Goal: Information Seeking & Learning: Learn about a topic

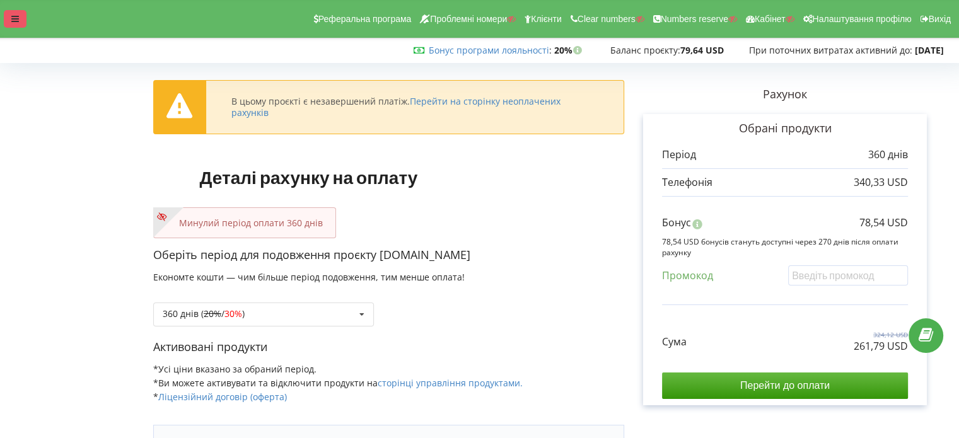
click at [13, 22] on icon at bounding box center [15, 19] width 8 height 9
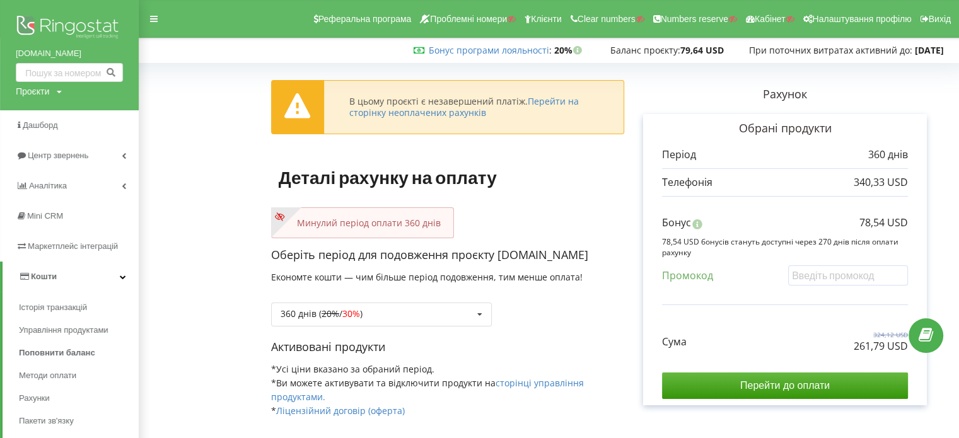
click at [32, 95] on div "Проєкти" at bounding box center [32, 91] width 33 height 13
click at [47, 114] on input "text" at bounding box center [54, 117] width 63 height 18
type input "neoteplo"
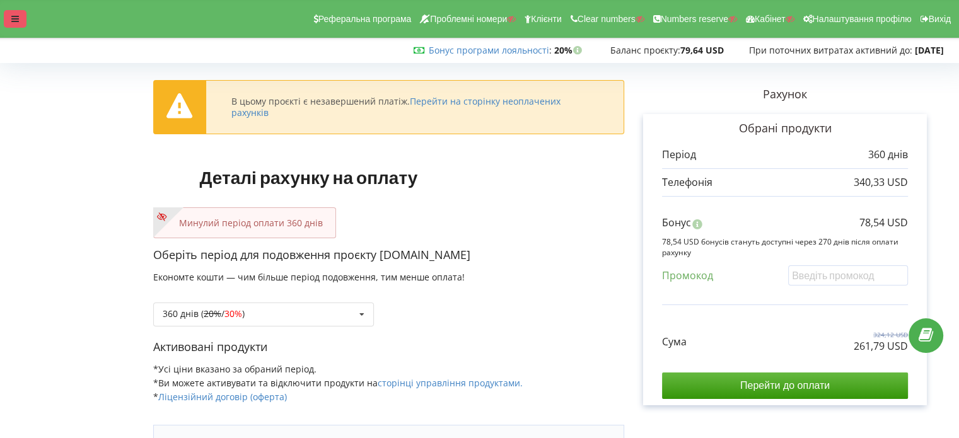
click at [6, 21] on div at bounding box center [15, 19] width 23 height 18
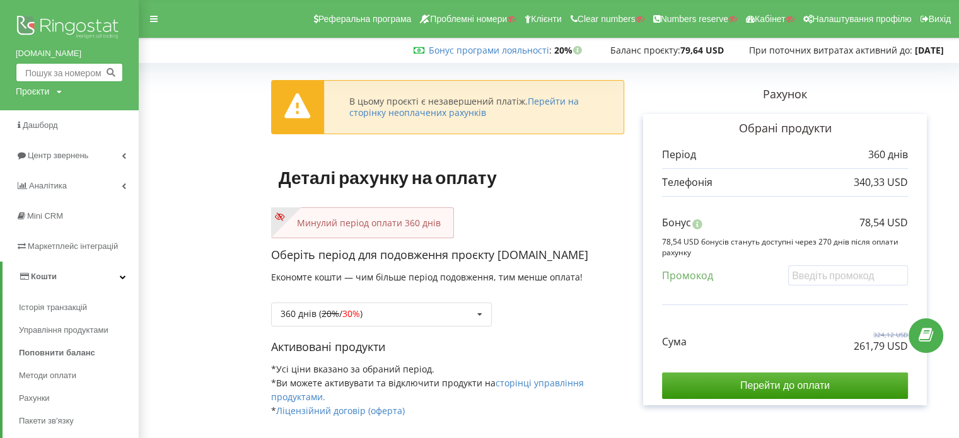
click at [37, 70] on input "text" at bounding box center [69, 72] width 107 height 19
click at [82, 73] on input "text" at bounding box center [69, 72] width 107 height 19
click at [821, 269] on input "text" at bounding box center [848, 276] width 120 height 20
click at [61, 73] on input "text" at bounding box center [69, 72] width 107 height 19
click at [38, 98] on div "Проєкти" at bounding box center [32, 91] width 33 height 13
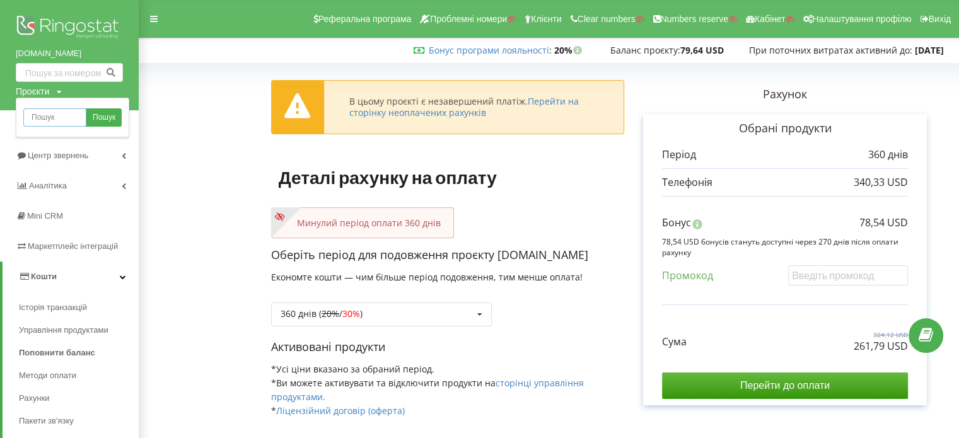
click at [43, 111] on input "text" at bounding box center [54, 117] width 63 height 18
paste input "http://yms.com.ua/"
type input "h"
type input "kramp"
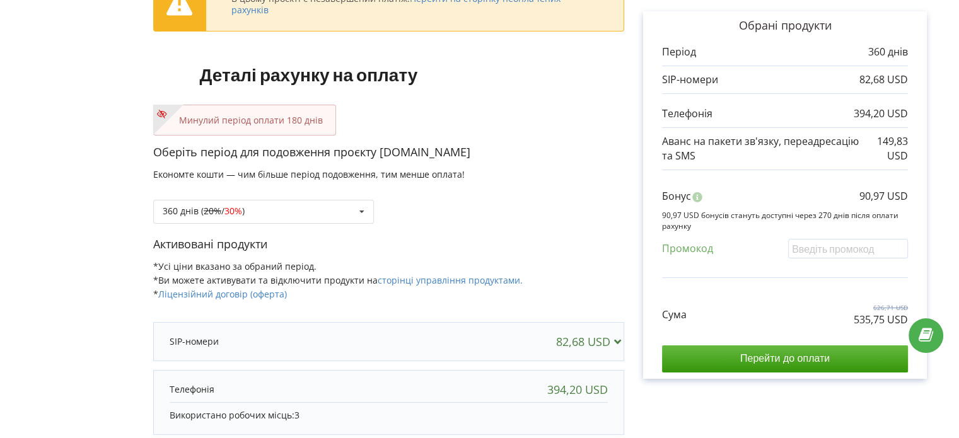
scroll to position [126, 0]
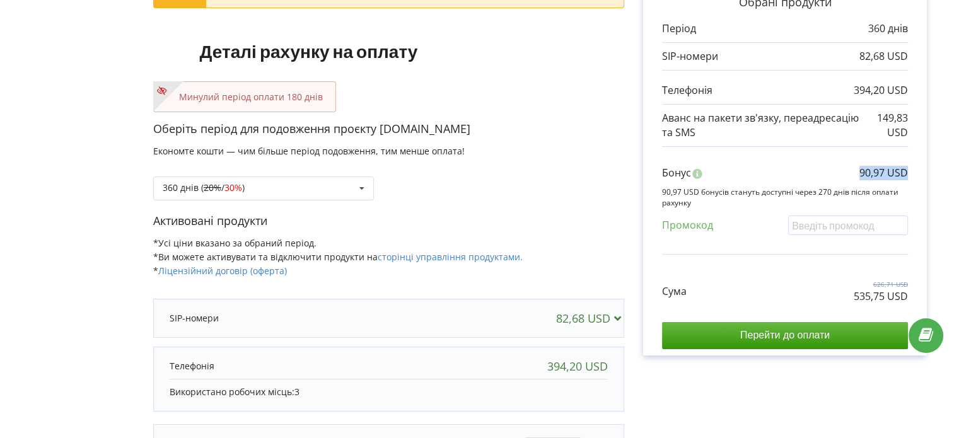
drag, startPoint x: 860, startPoint y: 172, endPoint x: 916, endPoint y: 173, distance: 56.1
click at [916, 173] on div "Обрані продукти Період 360 днів 82,68 USD 394,20 USD 149,83 USD" at bounding box center [785, 172] width 284 height 368
copy p "90,97 USD"
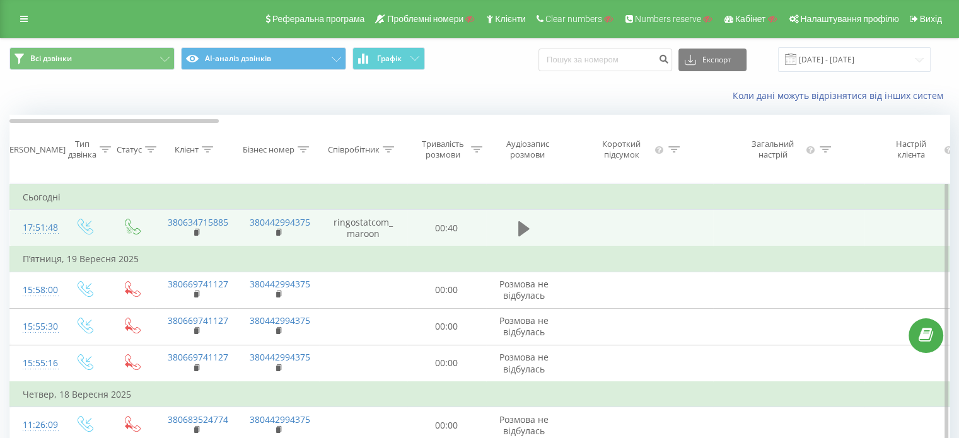
click at [518, 236] on icon at bounding box center [523, 228] width 11 height 15
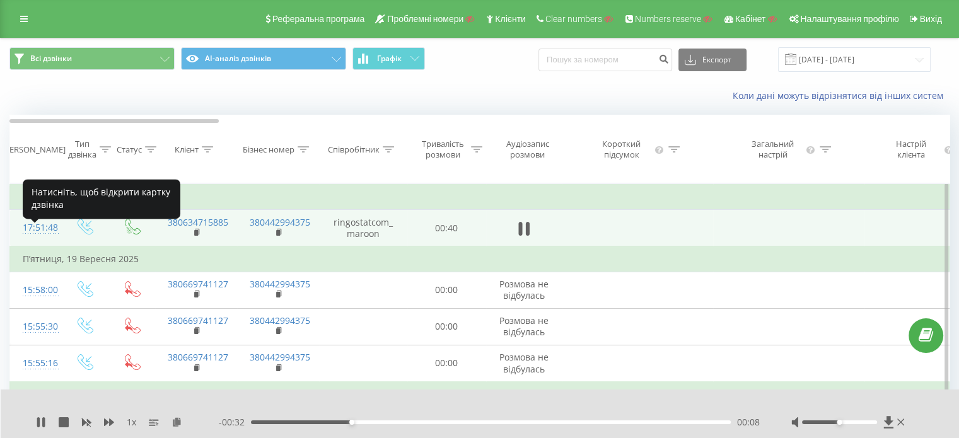
click at [36, 240] on div "17:51:48" at bounding box center [35, 228] width 25 height 25
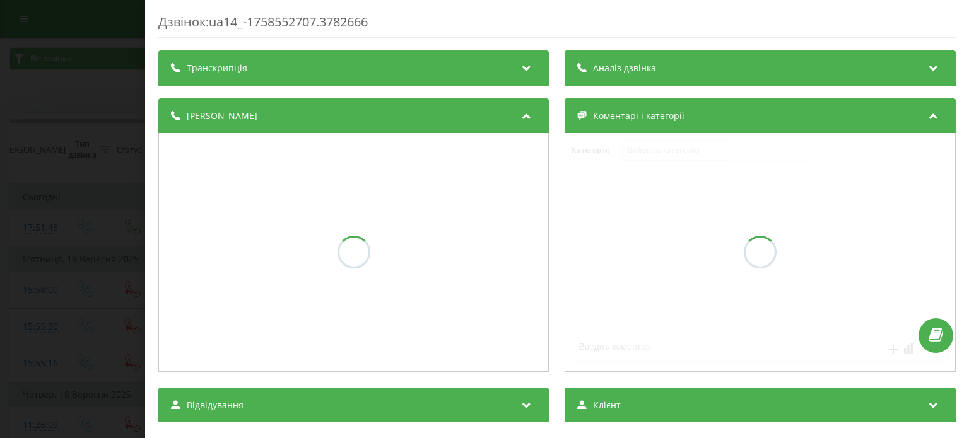
click at [363, 61] on div "Транскрипція" at bounding box center [353, 67] width 390 height 35
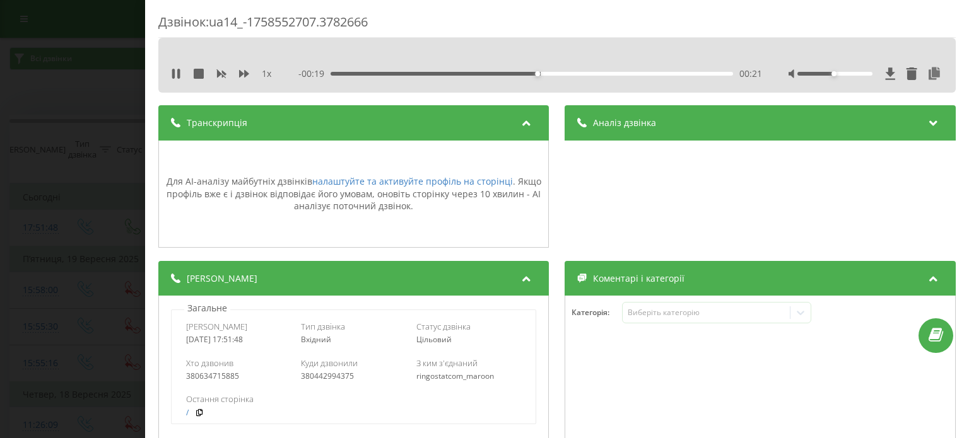
click at [506, 73] on div "00:21" at bounding box center [532, 74] width 402 height 4
click at [470, 73] on div "00:19" at bounding box center [532, 74] width 402 height 4
click at [177, 71] on icon at bounding box center [178, 74] width 3 height 10
click at [124, 108] on div "Дзвінок : ua14_-1758552707.3782666 1 x - 00:20 00:19 00:19 Транскрипція Для AI-…" at bounding box center [484, 219] width 969 height 438
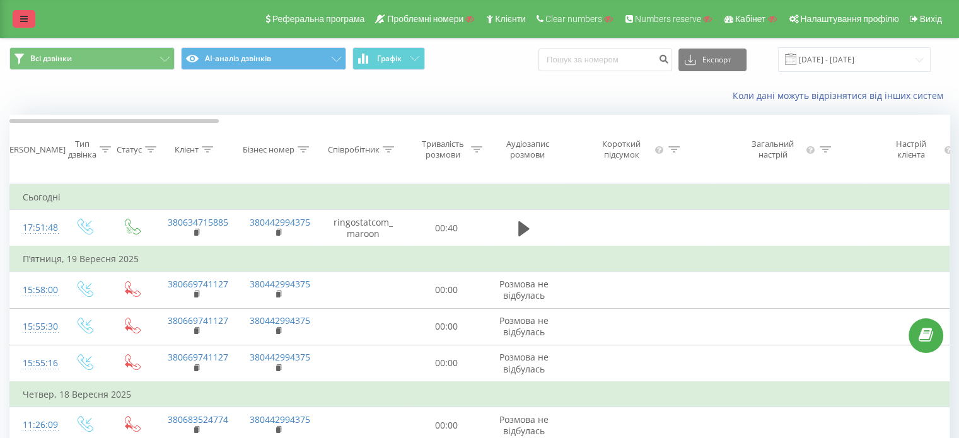
click at [18, 26] on link at bounding box center [24, 19] width 23 height 18
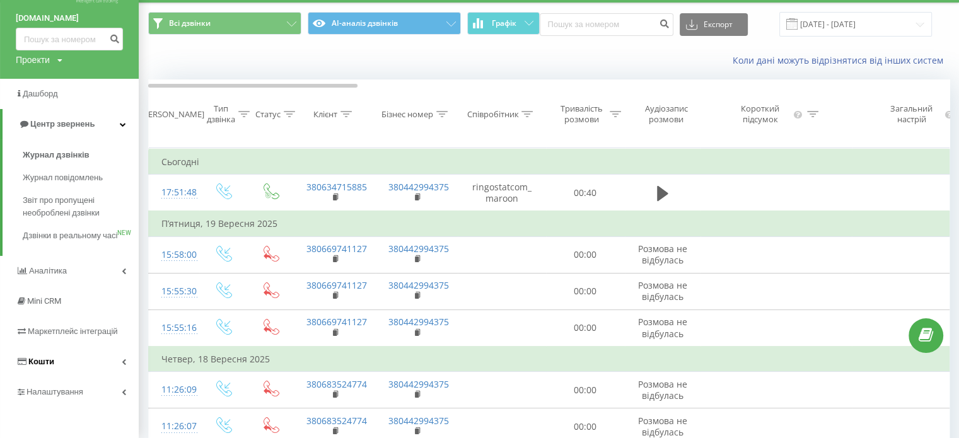
scroll to position [63, 0]
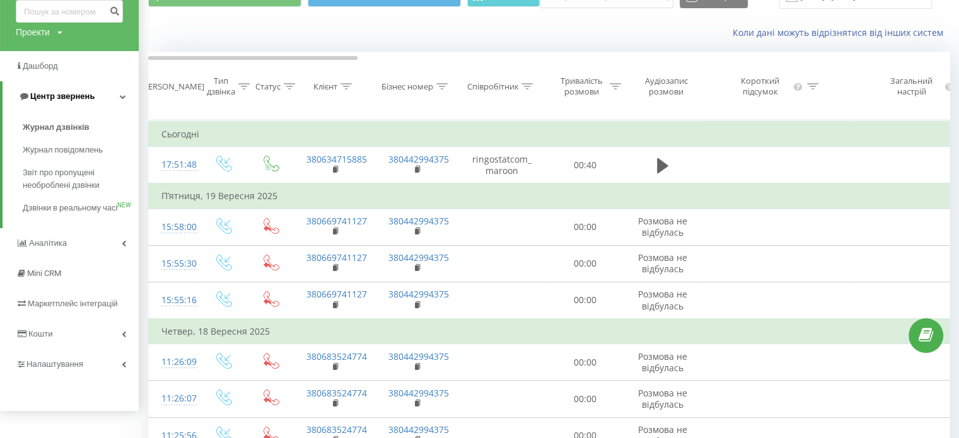
click at [91, 91] on span "Центр звернень" at bounding box center [56, 96] width 76 height 13
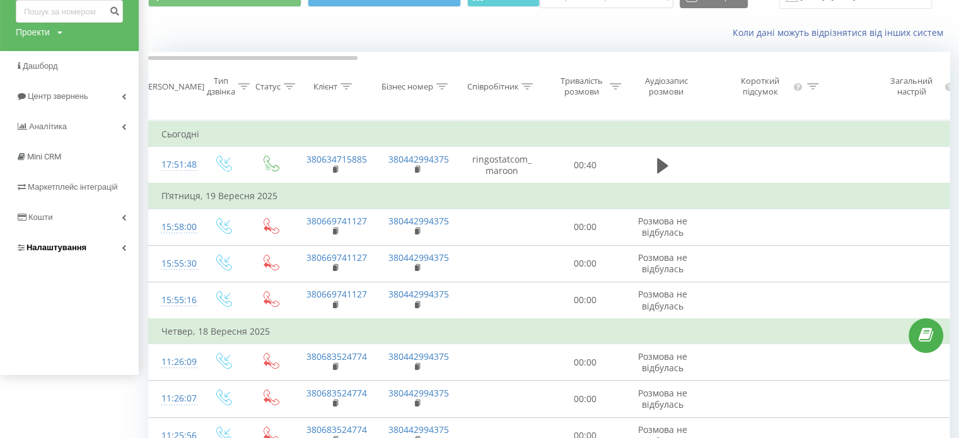
click at [64, 252] on span "Налаштування" at bounding box center [56, 247] width 60 height 9
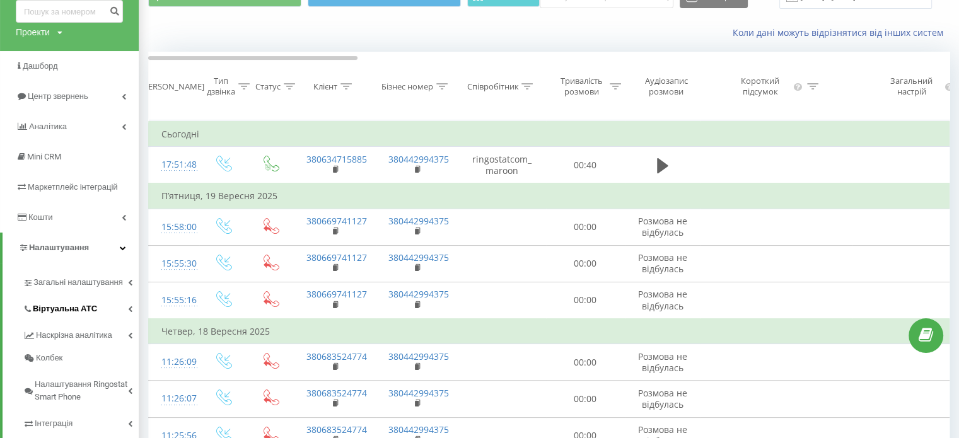
click at [68, 305] on span "Віртуальна АТС" at bounding box center [65, 309] width 64 height 13
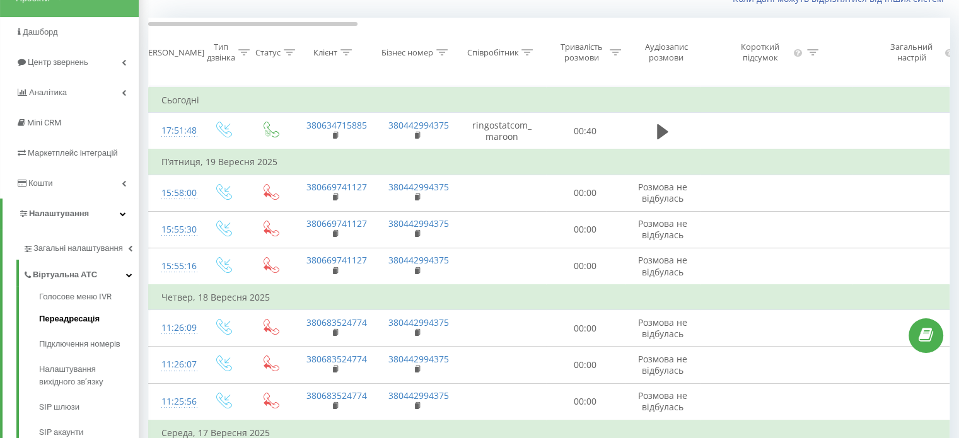
scroll to position [126, 0]
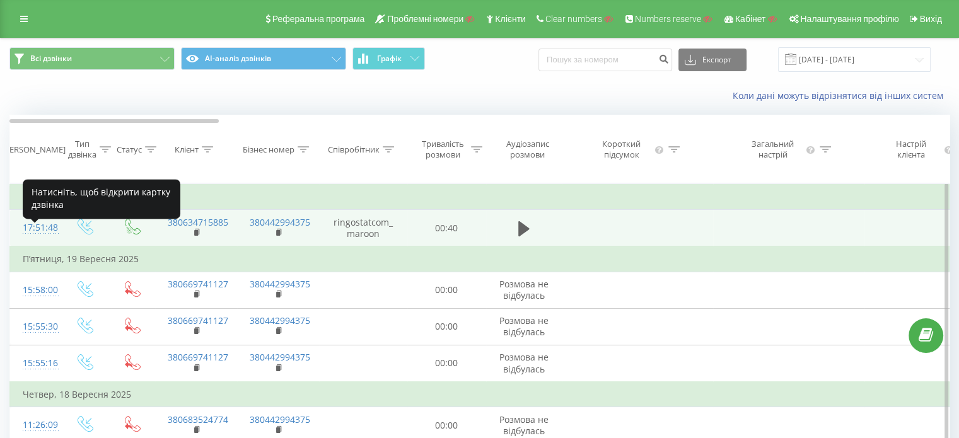
click at [42, 232] on div "17:51:48" at bounding box center [35, 228] width 25 height 25
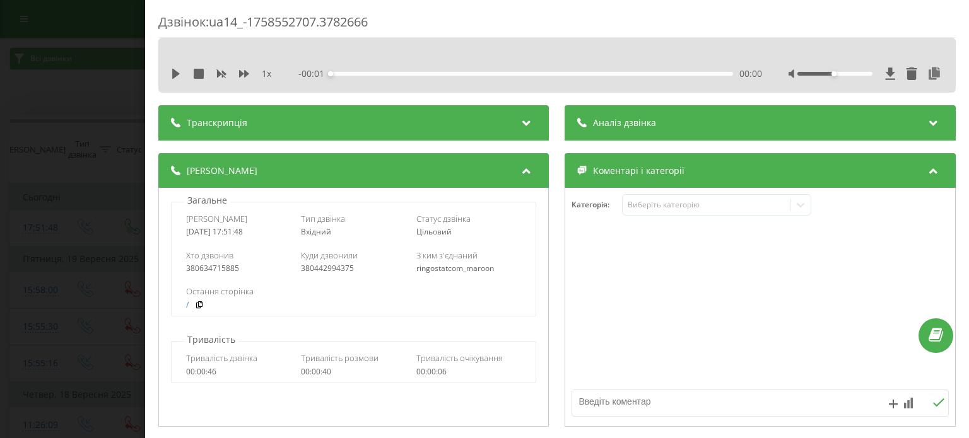
click at [398, 72] on div "00:00" at bounding box center [532, 74] width 402 height 4
click at [314, 111] on div "Транскрипція" at bounding box center [353, 122] width 390 height 35
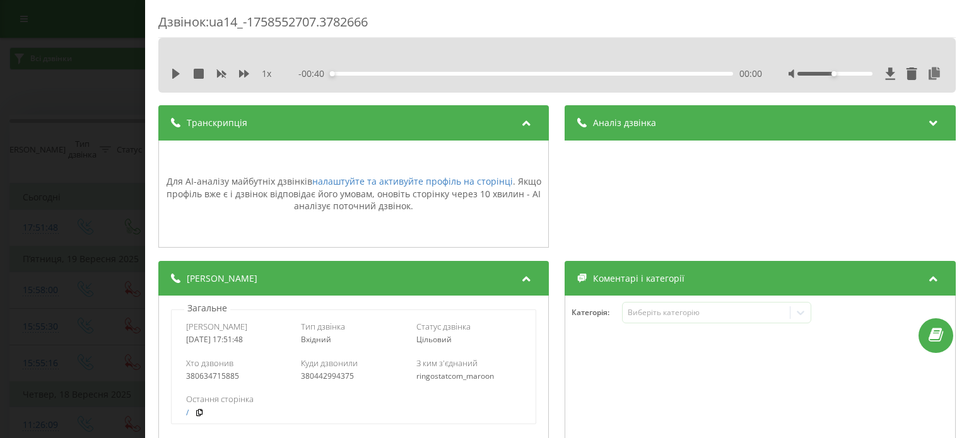
click at [701, 160] on div "Аналіз дзвінка Для AI-аналізу майбутніх дзвінків налаштуйте та активуйте профіл…" at bounding box center [760, 176] width 390 height 143
click at [926, 126] on icon at bounding box center [933, 121] width 15 height 13
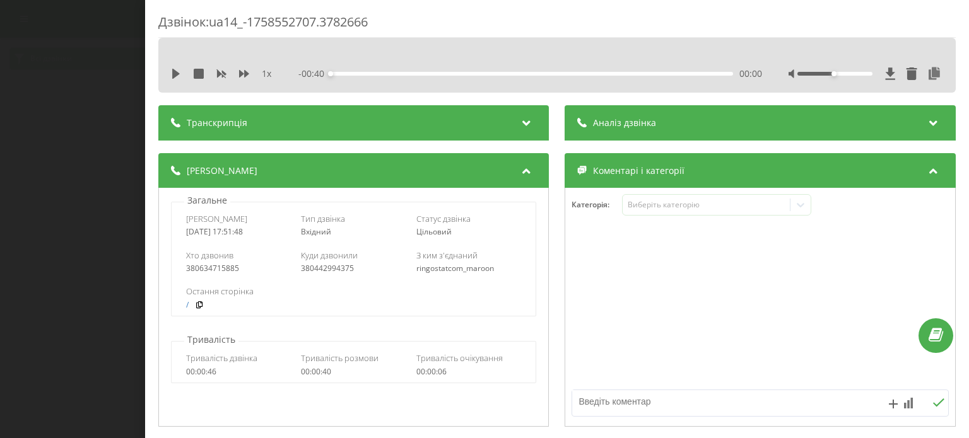
click at [359, 64] on div "1 x - 00:40 00:00 00:00" at bounding box center [557, 73] width 778 height 19
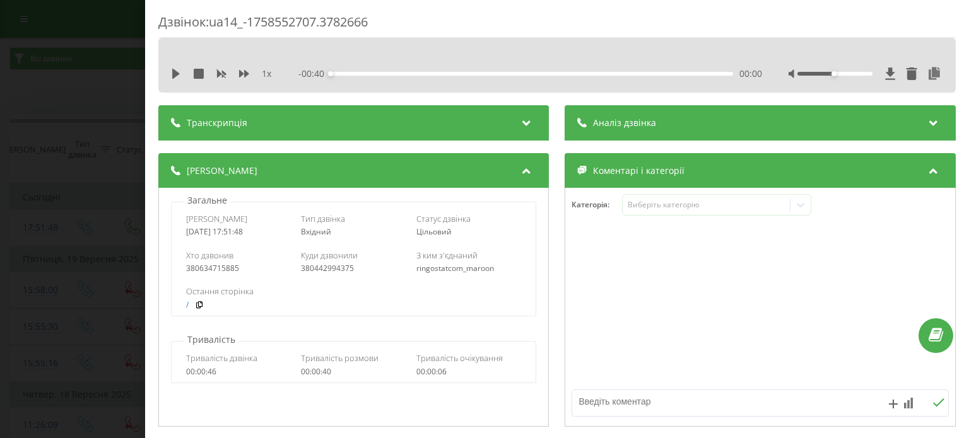
click at [348, 115] on div "Транскрипція" at bounding box center [353, 122] width 390 height 35
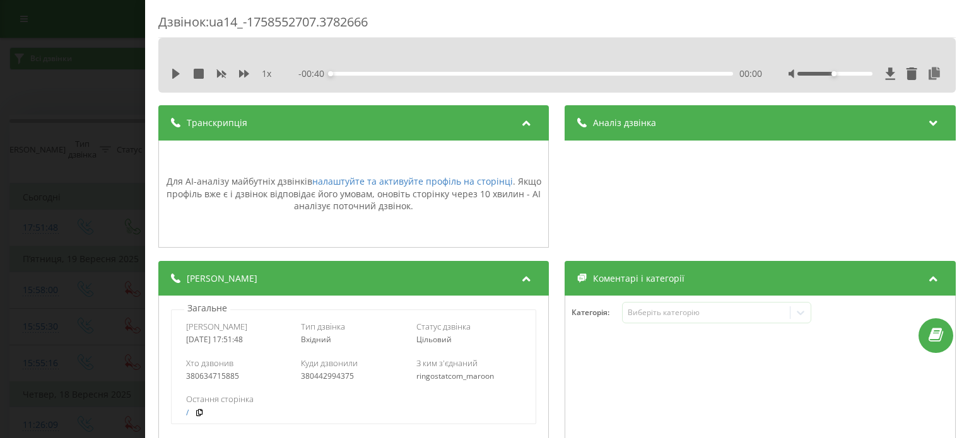
click at [23, 76] on div "Дзвінок : ua14_-1758552707.3782666 1 x - 00:40 00:00 00:00 Транскрипція Для AI-…" at bounding box center [484, 219] width 969 height 438
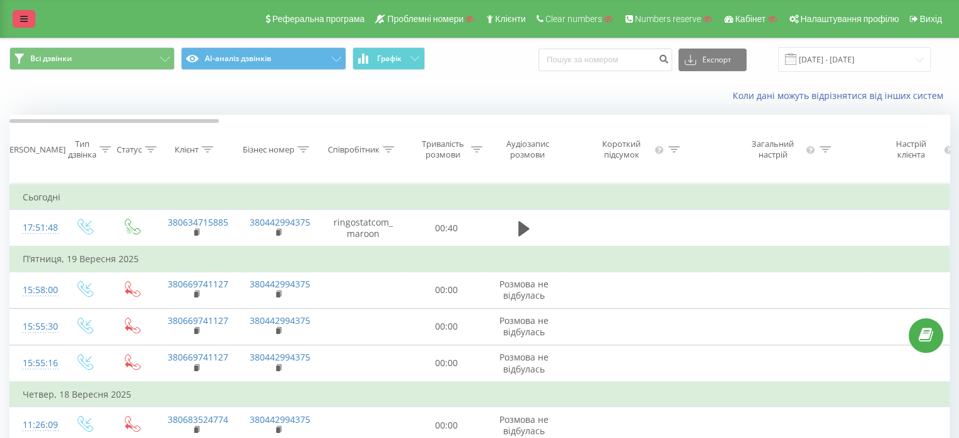
click at [16, 20] on link at bounding box center [24, 19] width 23 height 18
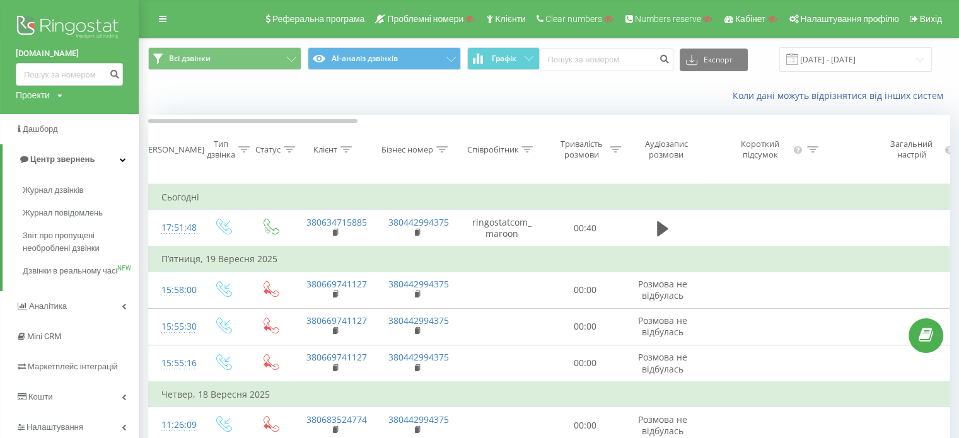
click at [506, 184] on th "Співробітник" at bounding box center [502, 149] width 88 height 68
click at [498, 176] on th "Співробітник" at bounding box center [502, 149] width 88 height 68
click at [238, 105] on div "Коли дані можуть відрізнятися вiд інших систем" at bounding box center [548, 96] width 819 height 30
click at [165, 16] on icon at bounding box center [163, 19] width 8 height 9
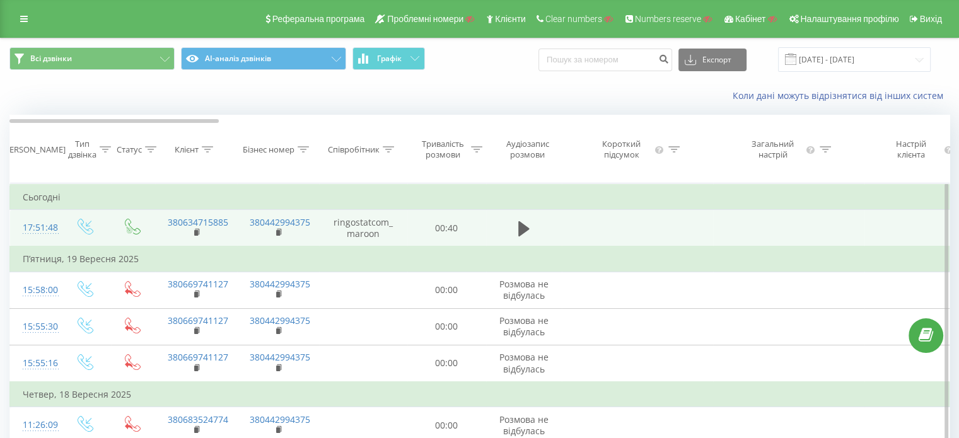
click at [48, 238] on div "17:51:48" at bounding box center [35, 228] width 25 height 25
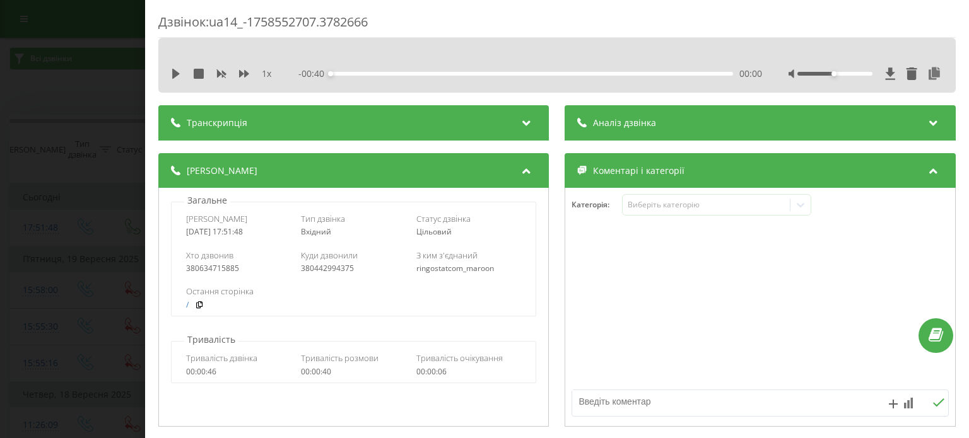
click at [227, 126] on span "Транскрипція" at bounding box center [217, 123] width 61 height 13
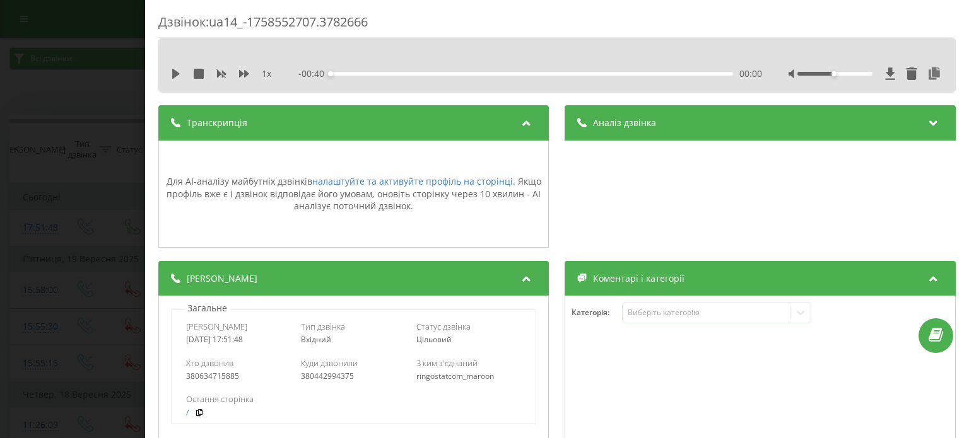
click at [853, 115] on div "Аналіз дзвінка" at bounding box center [760, 122] width 390 height 35
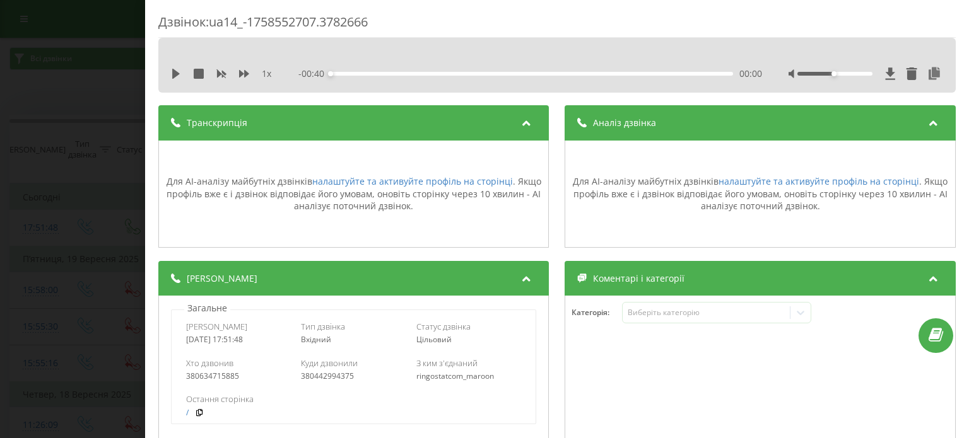
click at [91, 92] on div "Дзвінок : ua14_-1758552707.3782666 1 x - 00:40 00:00 00:00 Транскрипція Для AI-…" at bounding box center [484, 219] width 969 height 438
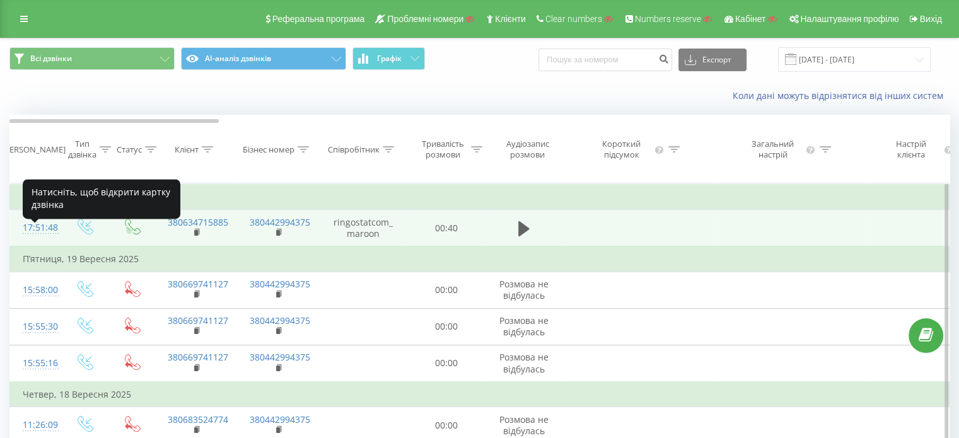
click at [45, 239] on div "17:51:48" at bounding box center [35, 228] width 25 height 25
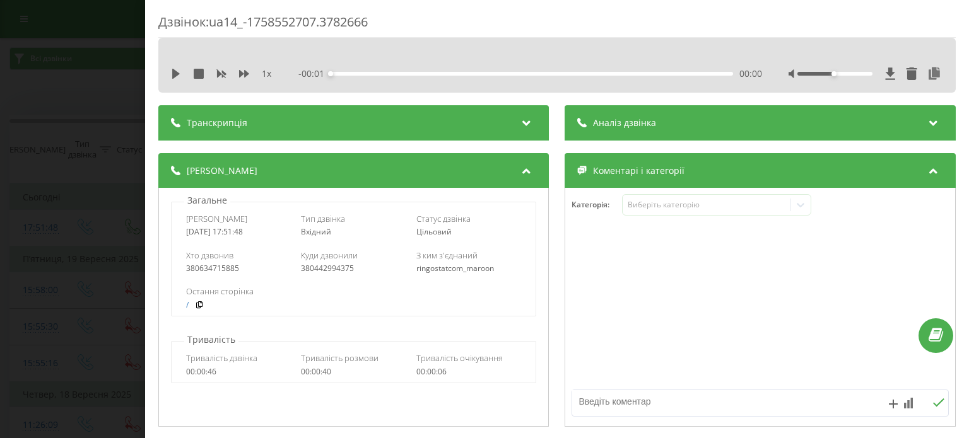
click at [373, 67] on div "- 00:01 00:00 00:00" at bounding box center [530, 73] width 463 height 13
click at [359, 120] on div "Транскрипція" at bounding box center [353, 122] width 390 height 35
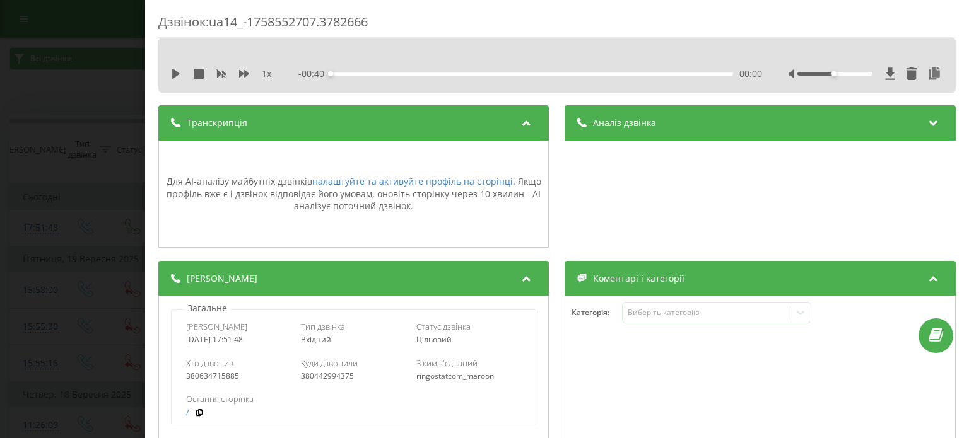
click at [817, 139] on div "Аналіз дзвінка" at bounding box center [760, 122] width 390 height 35
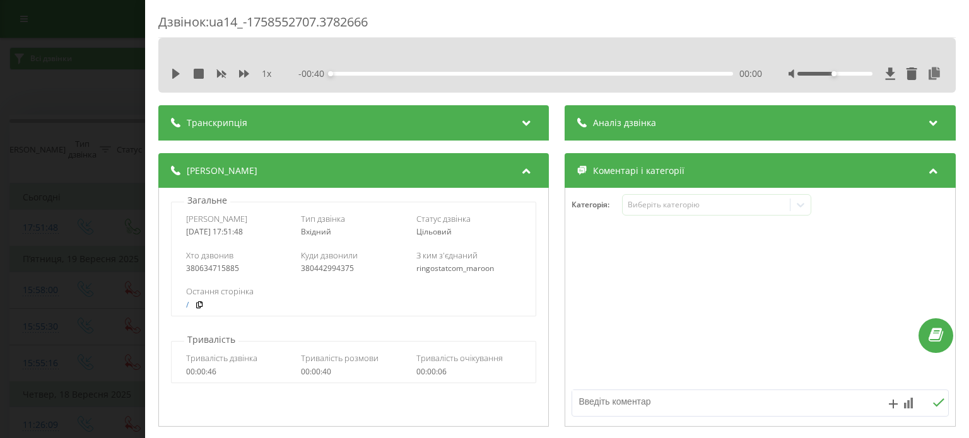
click at [302, 129] on div "Транскрипція" at bounding box center [353, 122] width 390 height 35
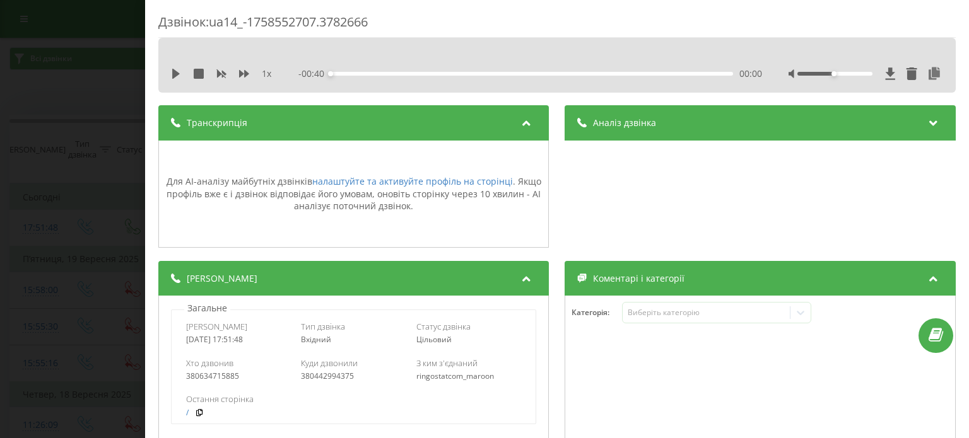
click at [773, 120] on div "Аналіз дзвінка" at bounding box center [760, 122] width 390 height 35
click at [739, 128] on div "Аналіз дзвінка" at bounding box center [760, 122] width 390 height 35
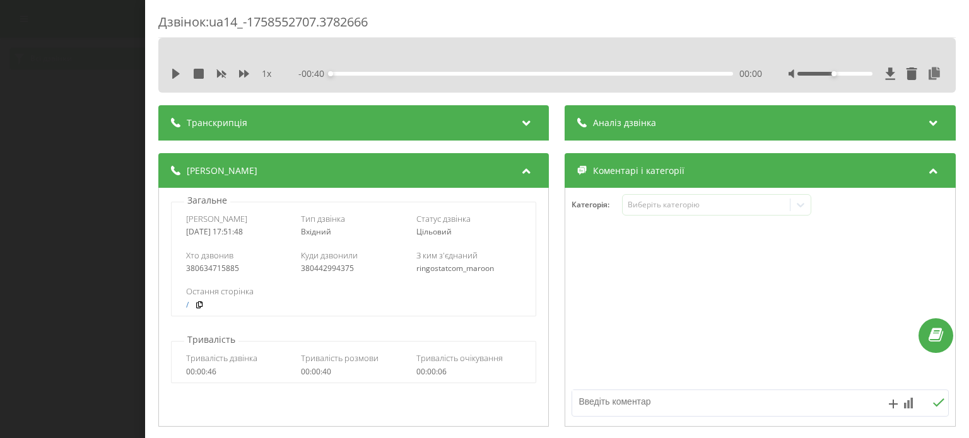
click at [528, 115] on icon at bounding box center [526, 121] width 15 height 13
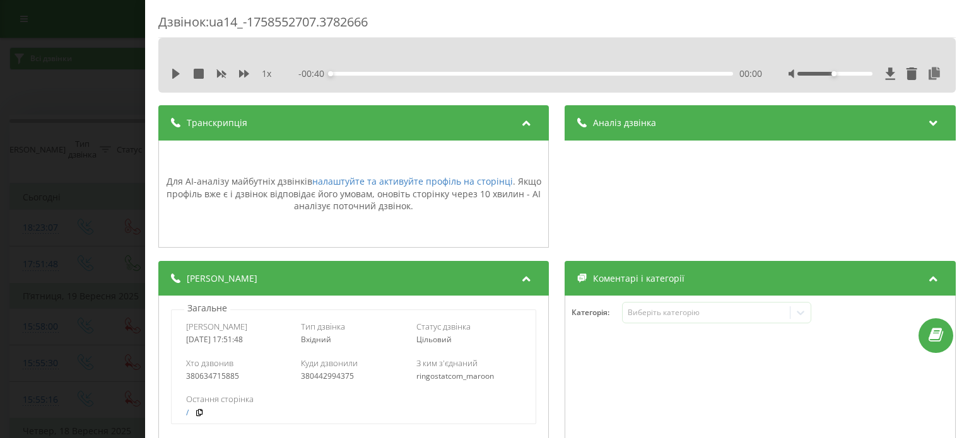
click at [926, 122] on icon at bounding box center [933, 121] width 15 height 13
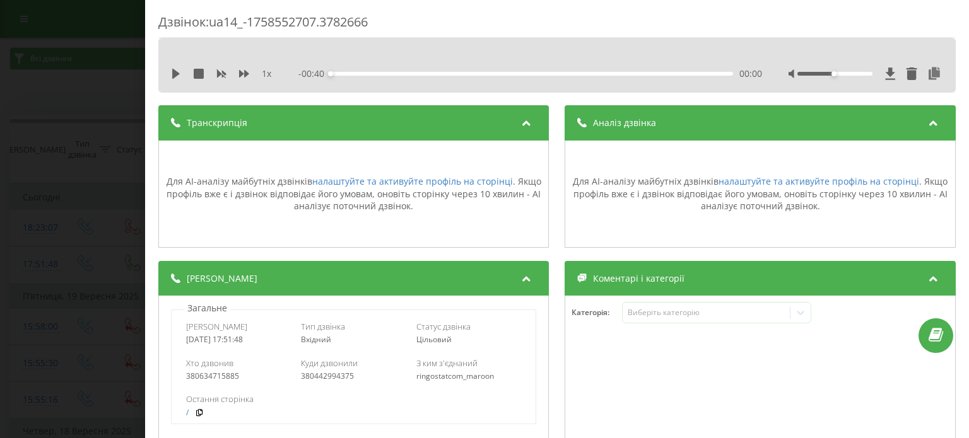
click at [74, 78] on div "Дзвінок : ua14_-1758552707.3782666 1 x - 00:40 00:00 00:00 Транскрипція Для AI-…" at bounding box center [484, 219] width 969 height 438
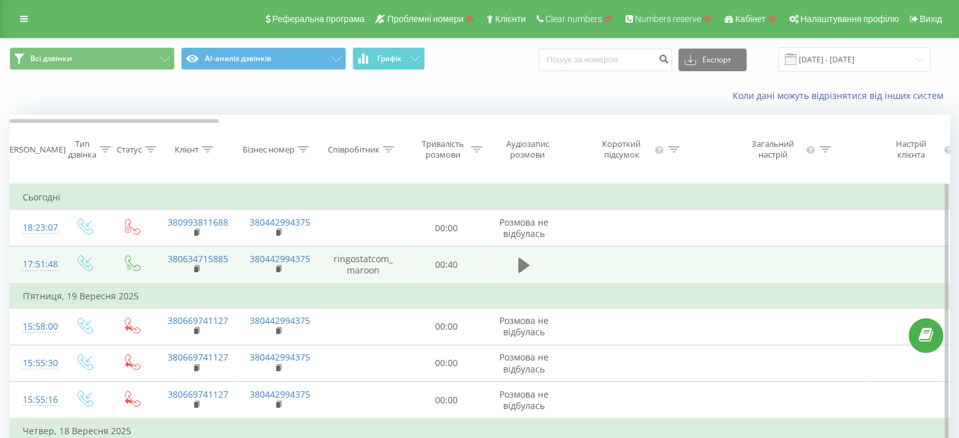
click at [524, 273] on icon at bounding box center [523, 265] width 11 height 15
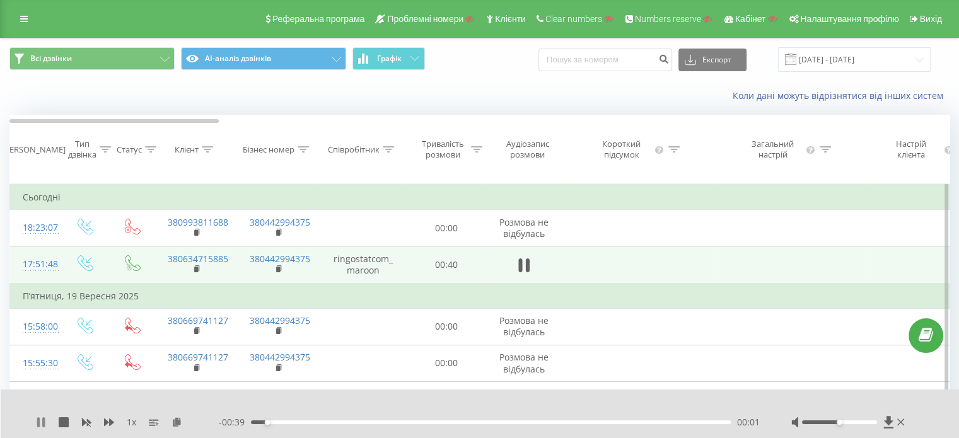
click at [37, 423] on icon at bounding box center [41, 423] width 10 height 10
click at [21, 18] on icon at bounding box center [24, 19] width 8 height 9
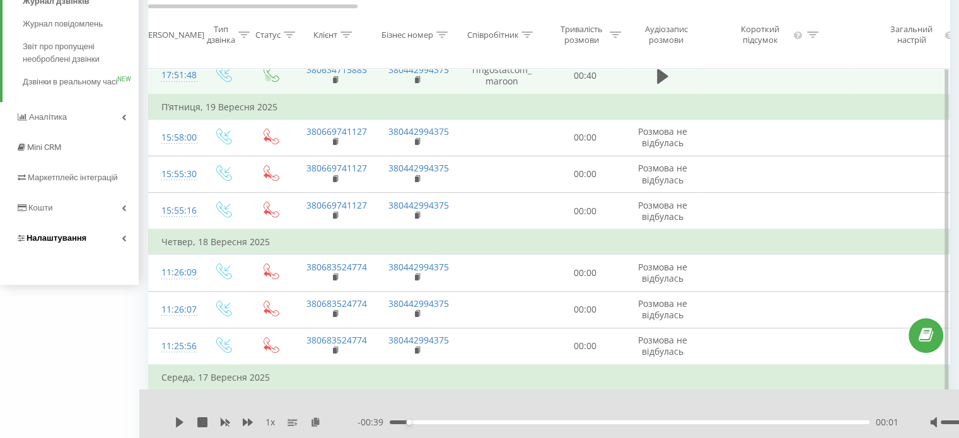
click at [54, 254] on link "Налаштування" at bounding box center [69, 238] width 139 height 30
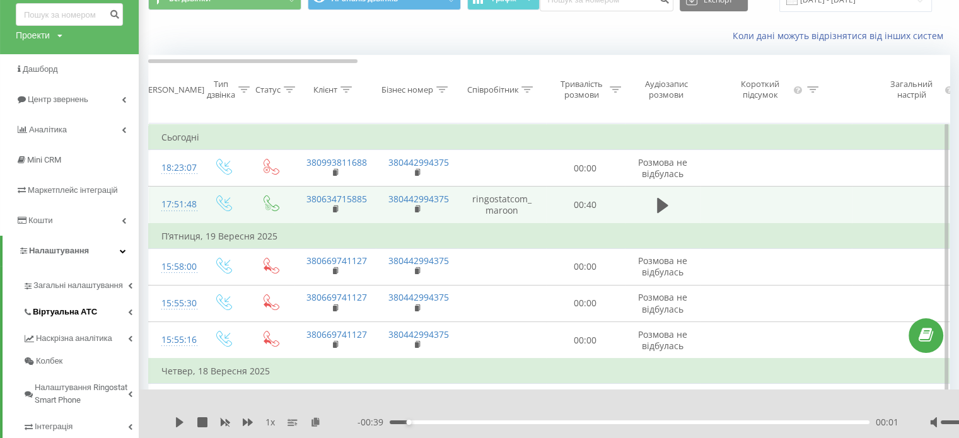
click at [86, 317] on span "Віртуальна АТС" at bounding box center [65, 312] width 64 height 13
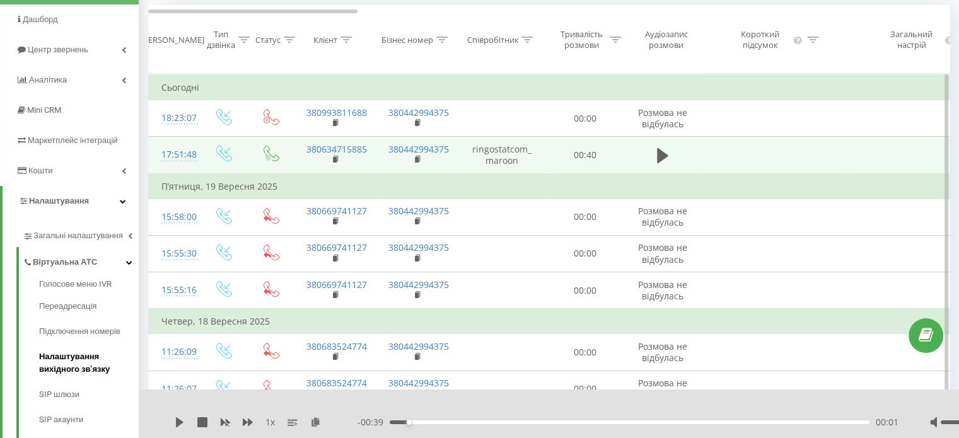
scroll to position [123, 0]
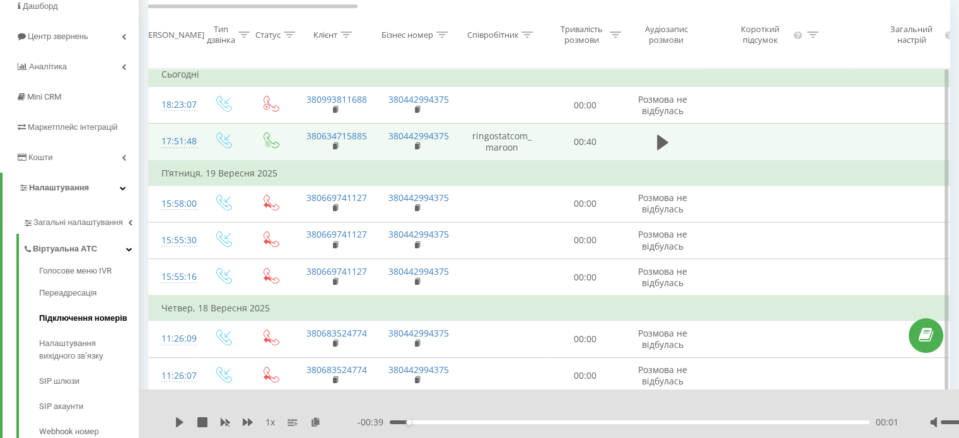
click at [71, 312] on span "Підключення номерів" at bounding box center [83, 318] width 88 height 13
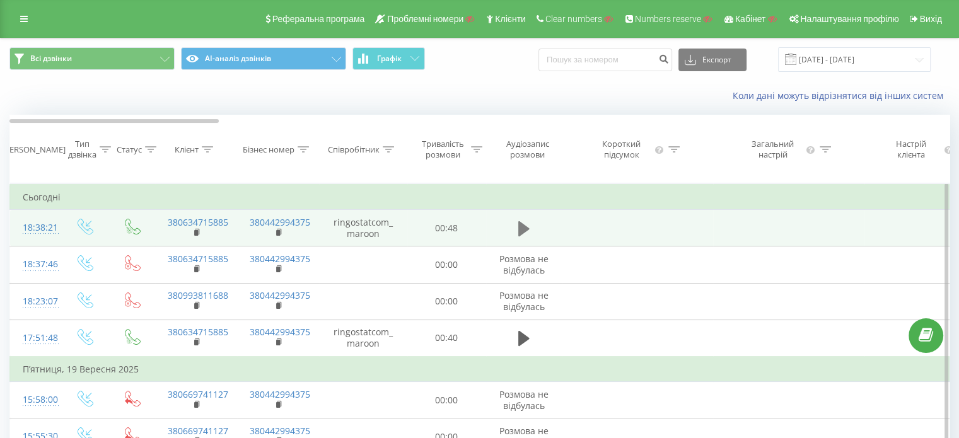
click at [518, 236] on icon at bounding box center [523, 228] width 11 height 15
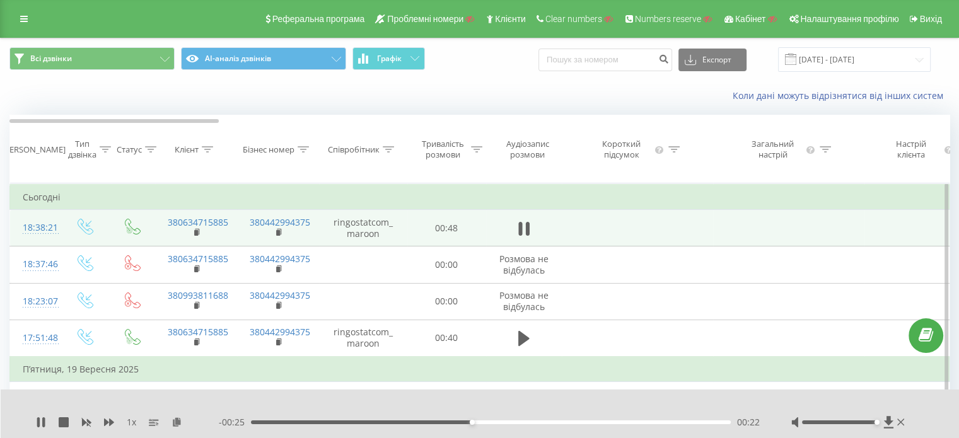
drag, startPoint x: 839, startPoint y: 420, endPoint x: 968, endPoint y: 432, distance: 129.2
click at [959, 432] on html "maroonrngst.com Проекти Пошук Дашборд Центр звернень Журнал дзвінків Журнал пов…" at bounding box center [479, 219] width 959 height 438
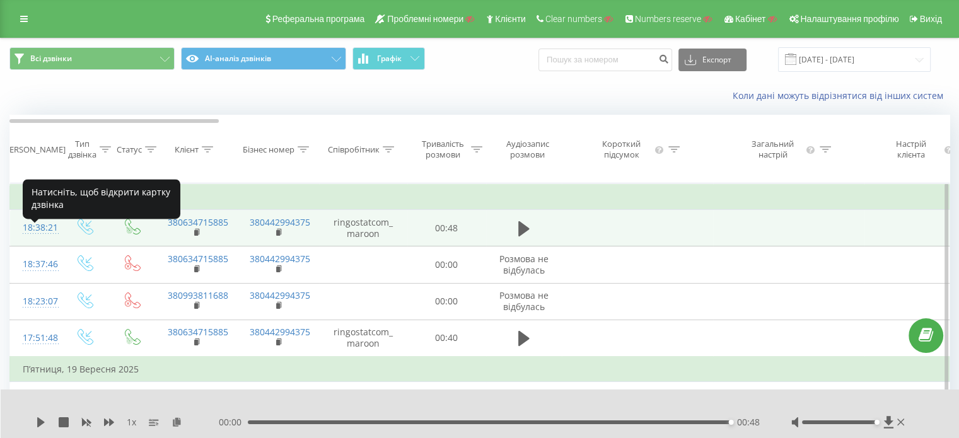
click at [48, 239] on div "18:38:21" at bounding box center [35, 228] width 25 height 25
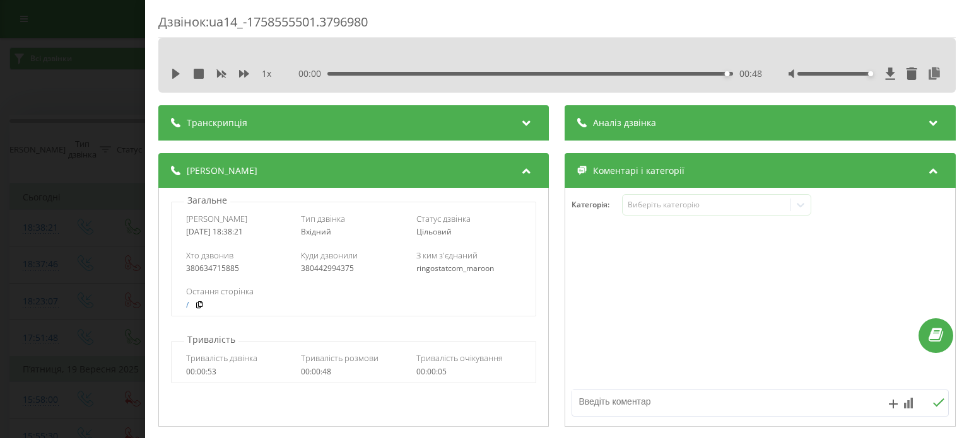
click at [343, 61] on div at bounding box center [557, 54] width 622 height 14
click at [340, 122] on div "Транскрипція" at bounding box center [353, 122] width 390 height 35
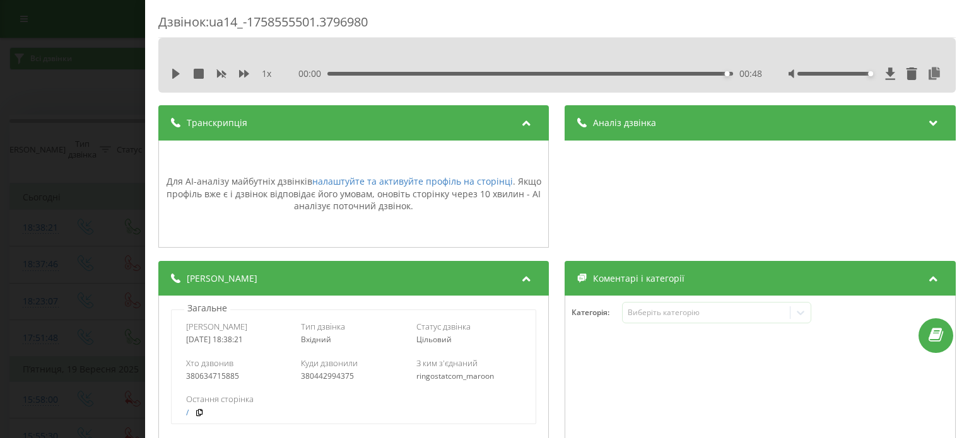
click at [825, 128] on div "Аналіз дзвінка" at bounding box center [760, 122] width 390 height 35
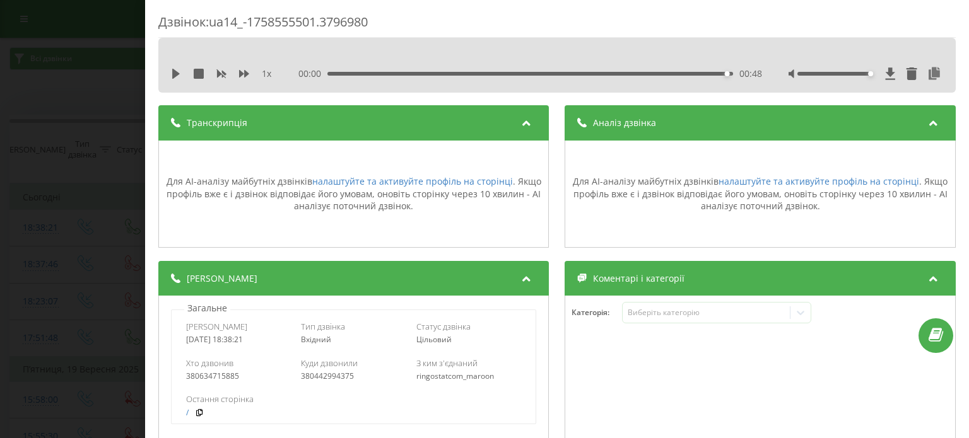
click at [96, 108] on div "Дзвінок : ua14_-1758555501.3796980 1 x 00:00 00:48 00:48 Транскрипція Для AI-ан…" at bounding box center [484, 219] width 969 height 438
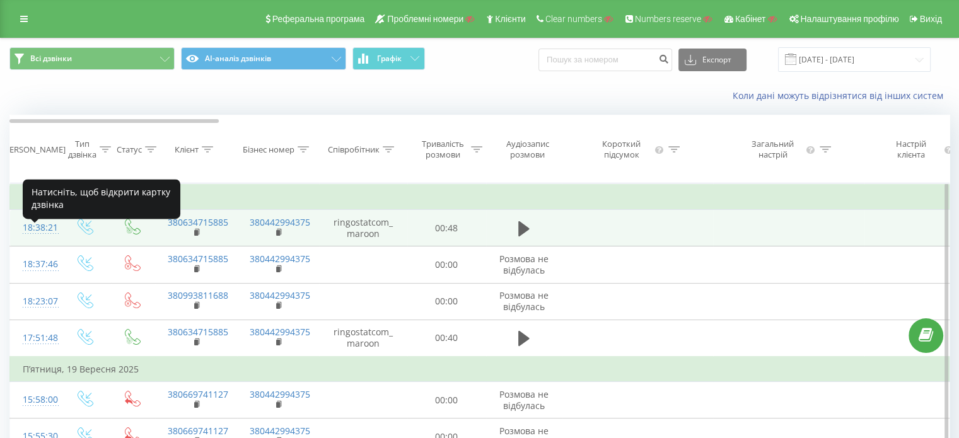
click at [44, 233] on div "18:38:21" at bounding box center [35, 228] width 25 height 25
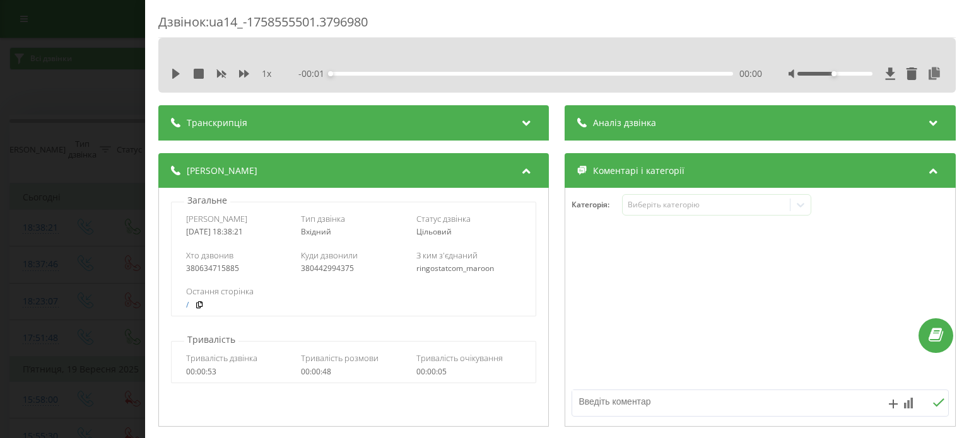
click at [322, 73] on span "- 00:01" at bounding box center [315, 73] width 32 height 13
click at [365, 123] on div "Транскрипція" at bounding box center [353, 122] width 390 height 35
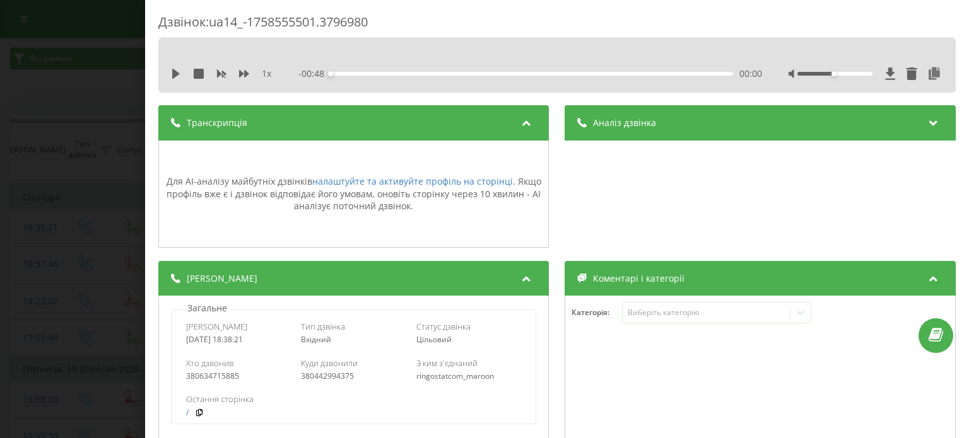
click at [127, 89] on div "Дзвінок : ua14_-1758555501.3796980 1 x - 00:48 00:00 00:00 Транскрипція Для AI-…" at bounding box center [484, 219] width 969 height 438
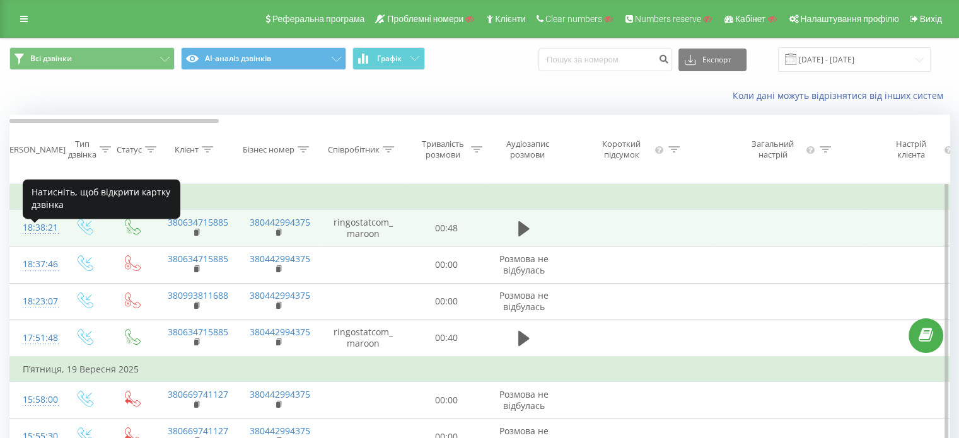
click at [44, 240] on div "18:38:21" at bounding box center [35, 228] width 25 height 25
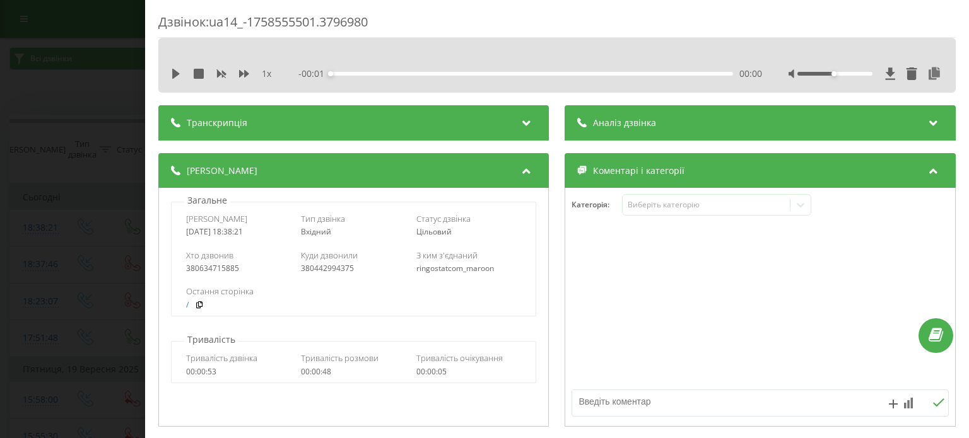
click at [414, 67] on div "- 00:01 00:00 00:00" at bounding box center [530, 73] width 463 height 13
click at [416, 130] on div "Транскрипція" at bounding box center [353, 122] width 390 height 35
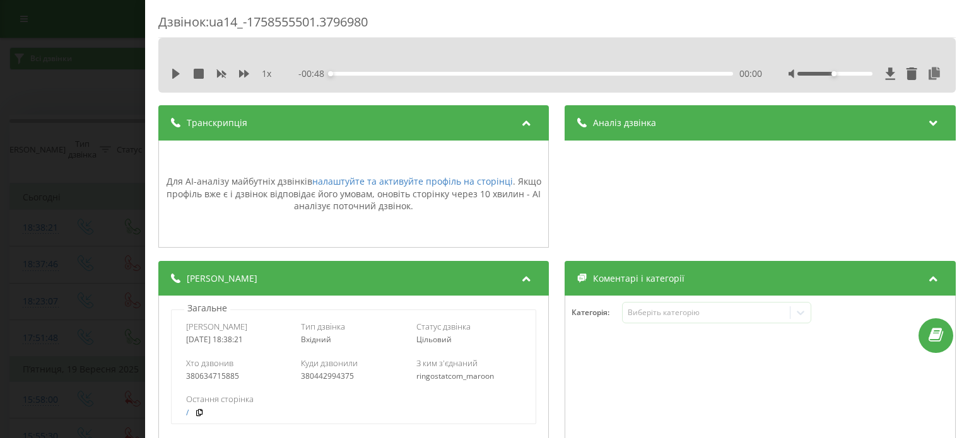
click at [749, 127] on div "Аналіз дзвінка" at bounding box center [760, 122] width 390 height 35
